Goal: Entertainment & Leisure: Consume media (video, audio)

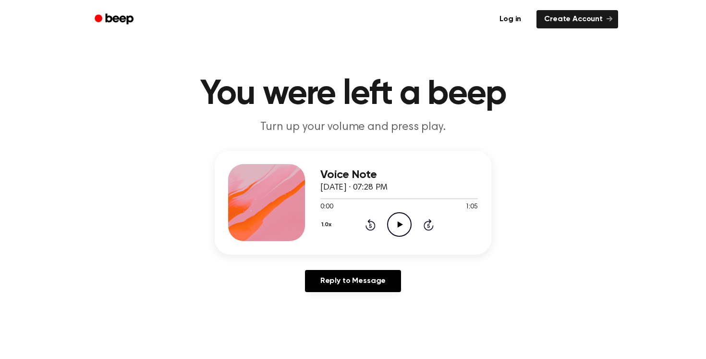
click at [392, 224] on icon "Play Audio" at bounding box center [399, 224] width 25 height 25
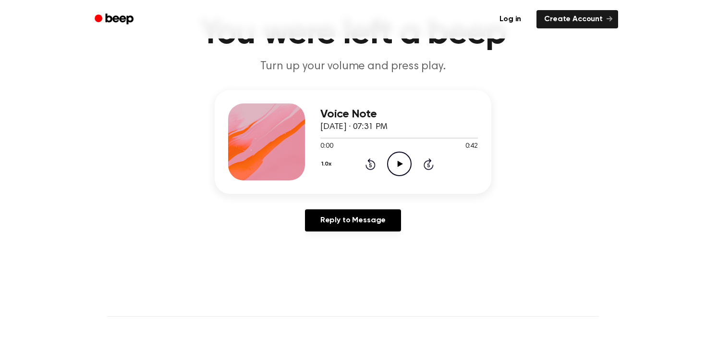
click at [398, 166] on icon at bounding box center [399, 164] width 5 height 6
